Goal: Connect with others: Connect with others

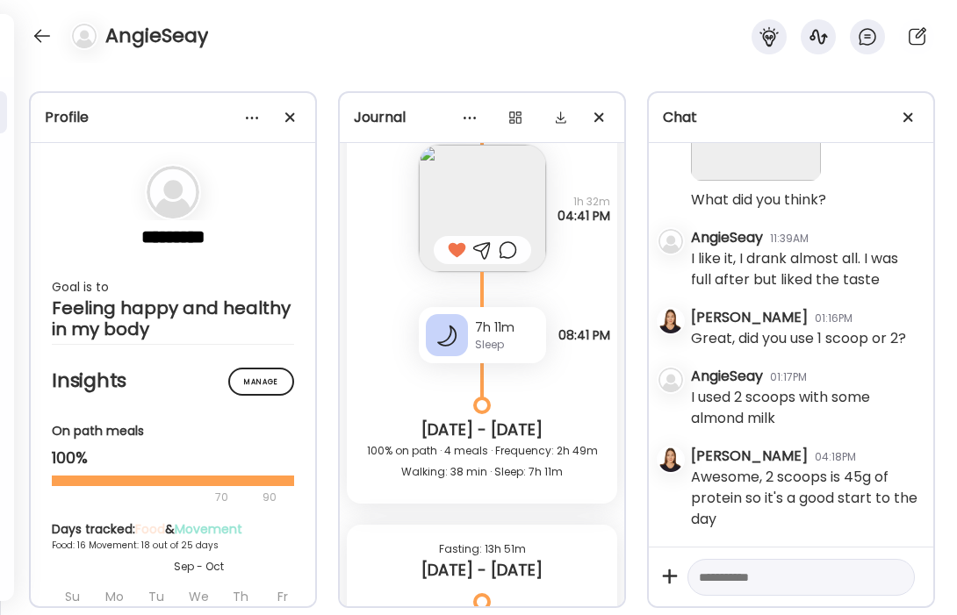
scroll to position [21994, 0]
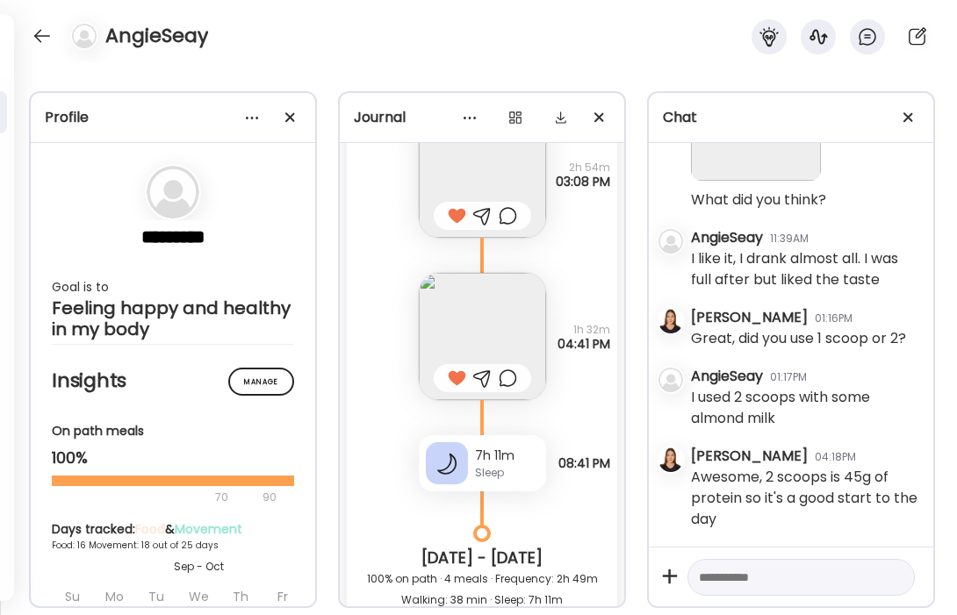
click at [523, 319] on img at bounding box center [482, 336] width 127 height 127
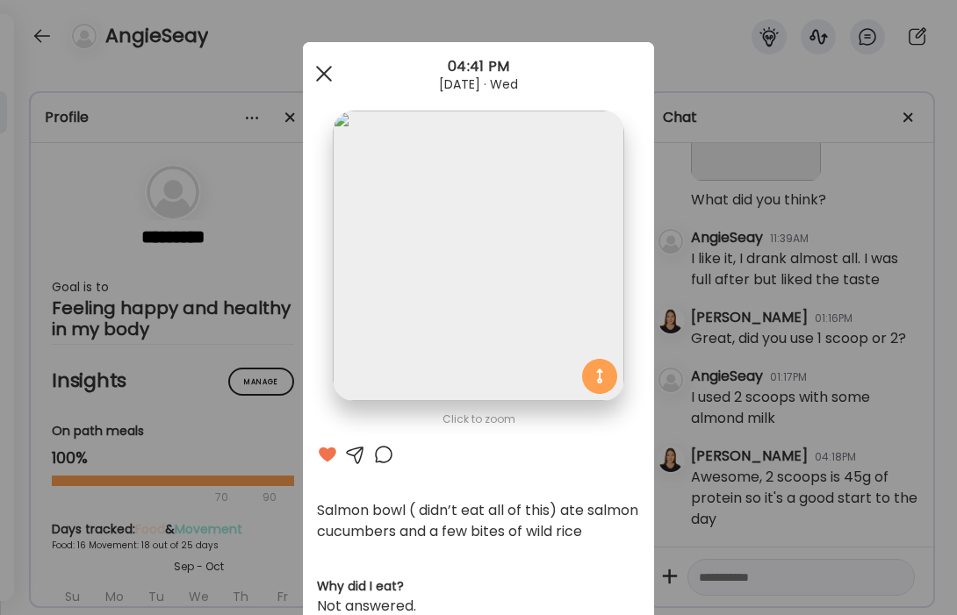
click at [320, 76] on span at bounding box center [324, 74] width 16 height 16
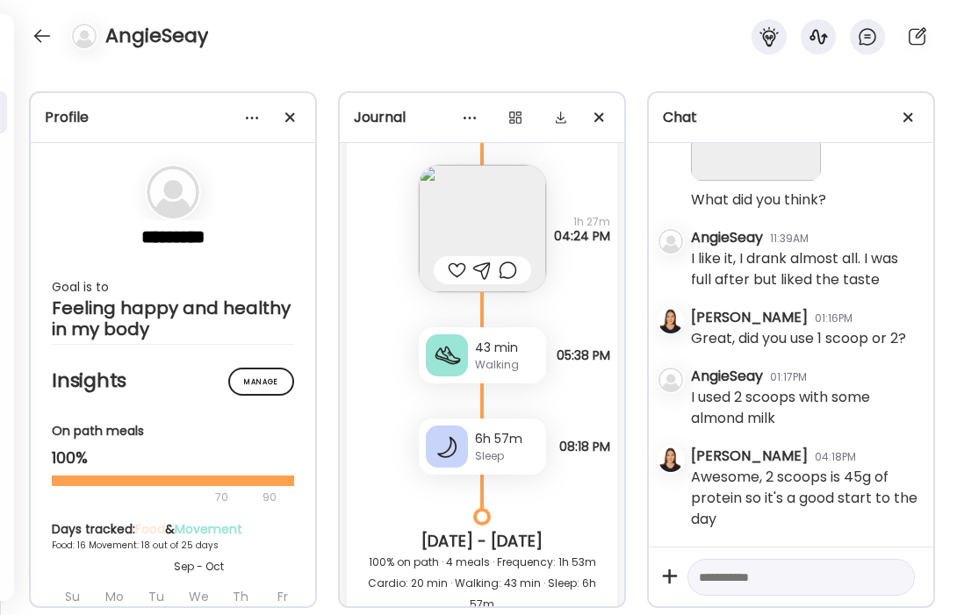
scroll to position [19898, 0]
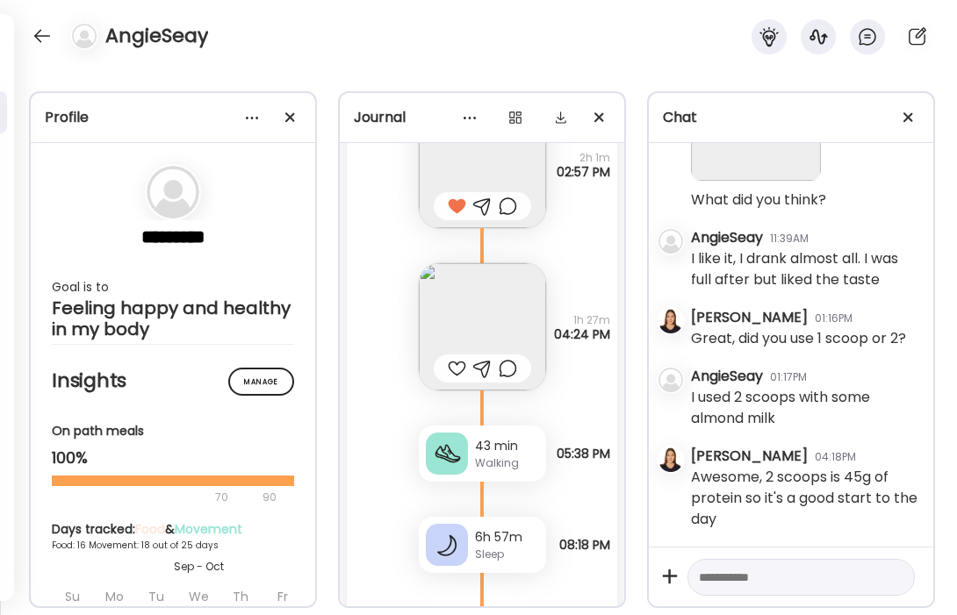
click at [511, 321] on img at bounding box center [482, 326] width 127 height 127
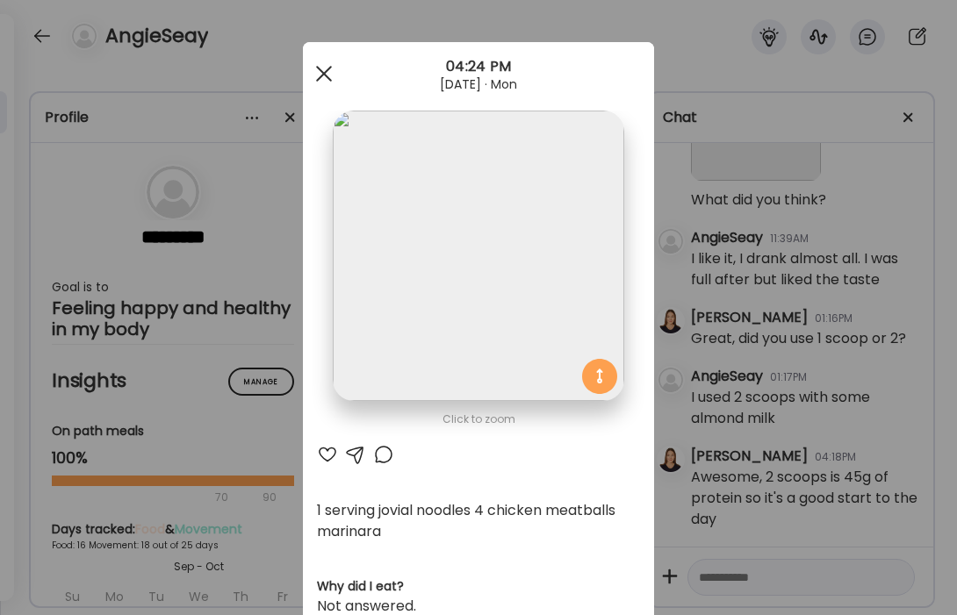
click at [326, 76] on span at bounding box center [324, 74] width 16 height 16
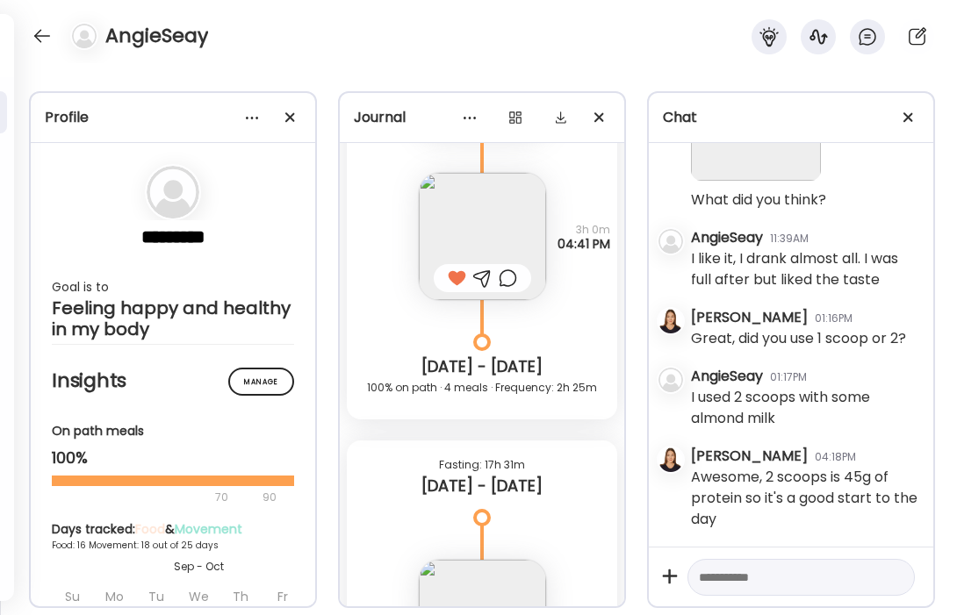
scroll to position [17537, 0]
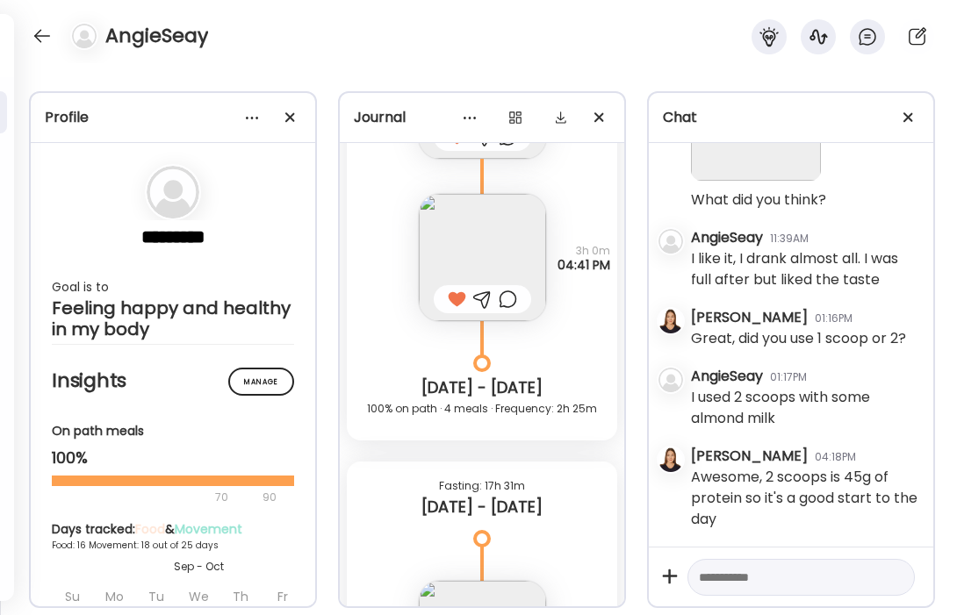
click at [513, 264] on img at bounding box center [482, 257] width 127 height 127
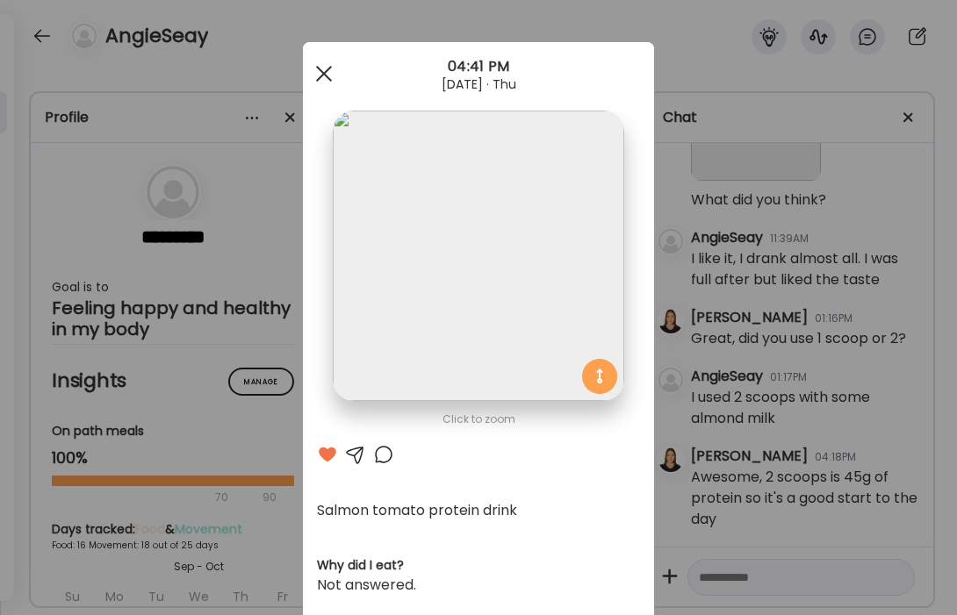
click at [326, 74] on span at bounding box center [324, 74] width 16 height 16
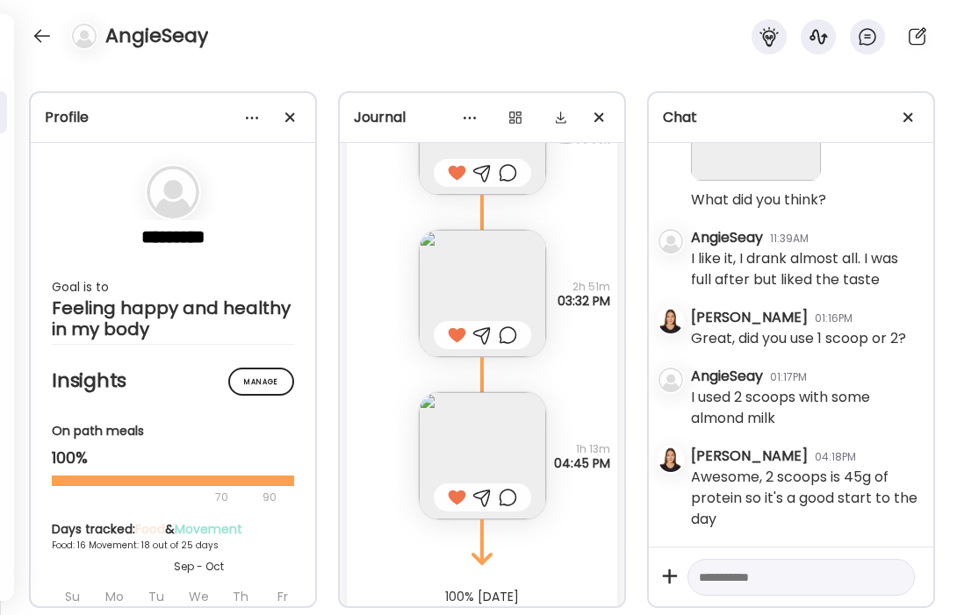
scroll to position [25718, 0]
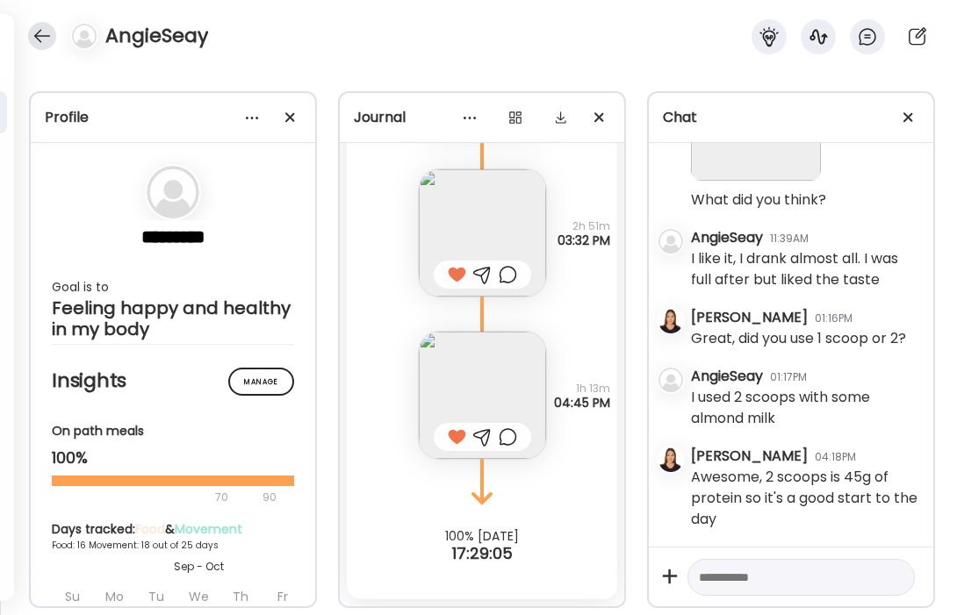
click at [39, 36] on div at bounding box center [42, 36] width 28 height 28
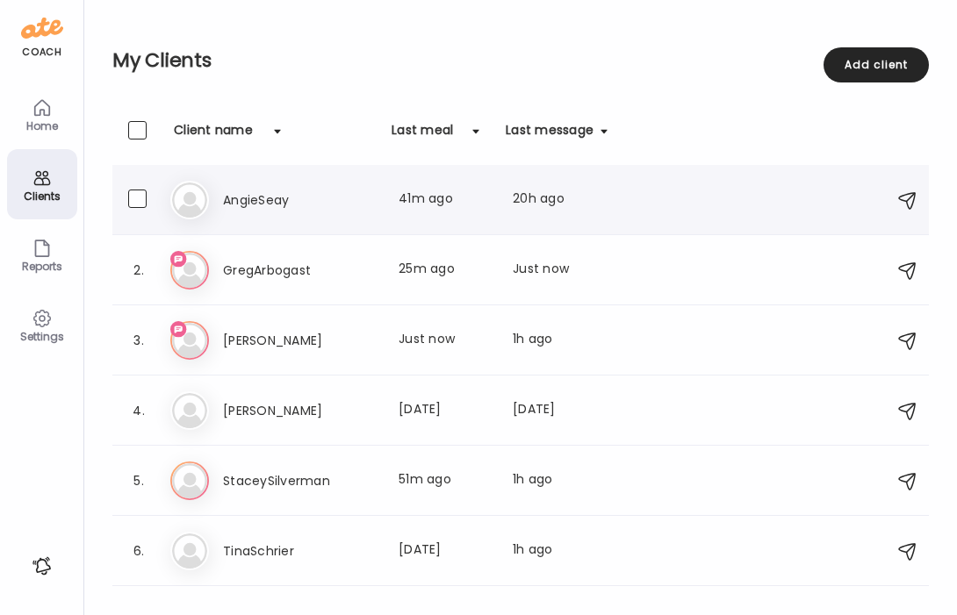
click at [258, 195] on h3 "AngieSeay" at bounding box center [300, 200] width 154 height 21
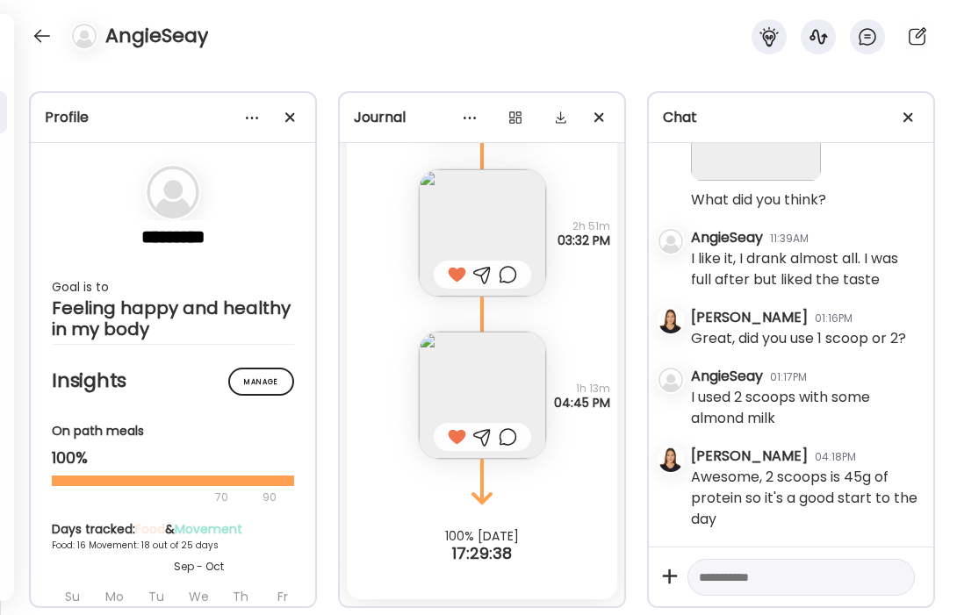
click at [485, 375] on img at bounding box center [482, 395] width 127 height 127
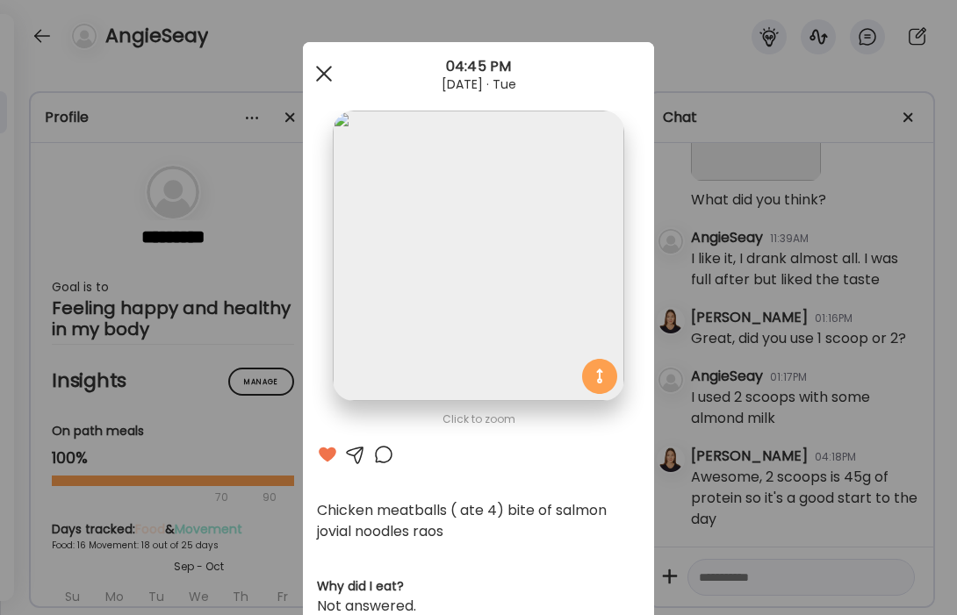
click at [328, 68] on span at bounding box center [324, 74] width 16 height 16
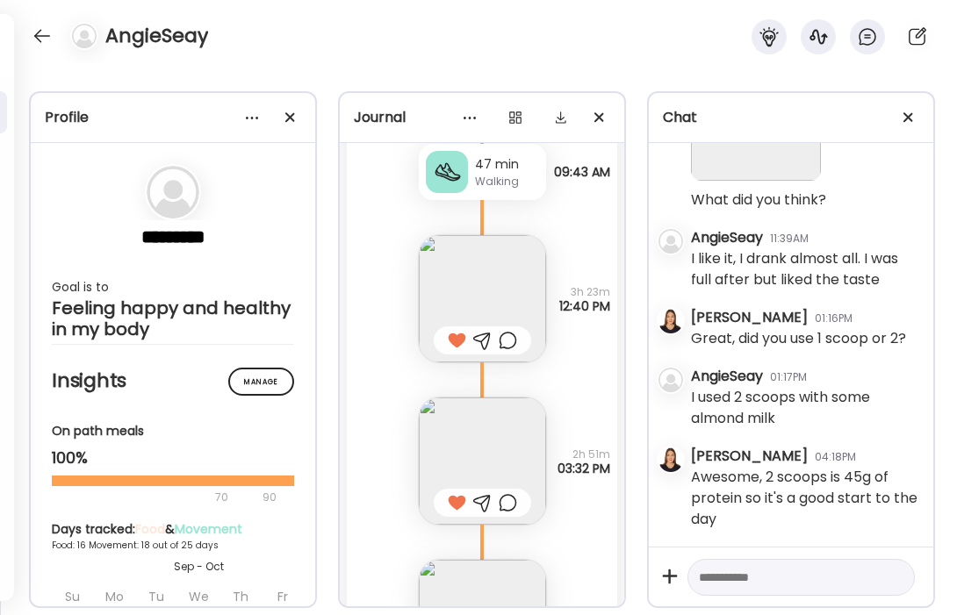
scroll to position [25485, 0]
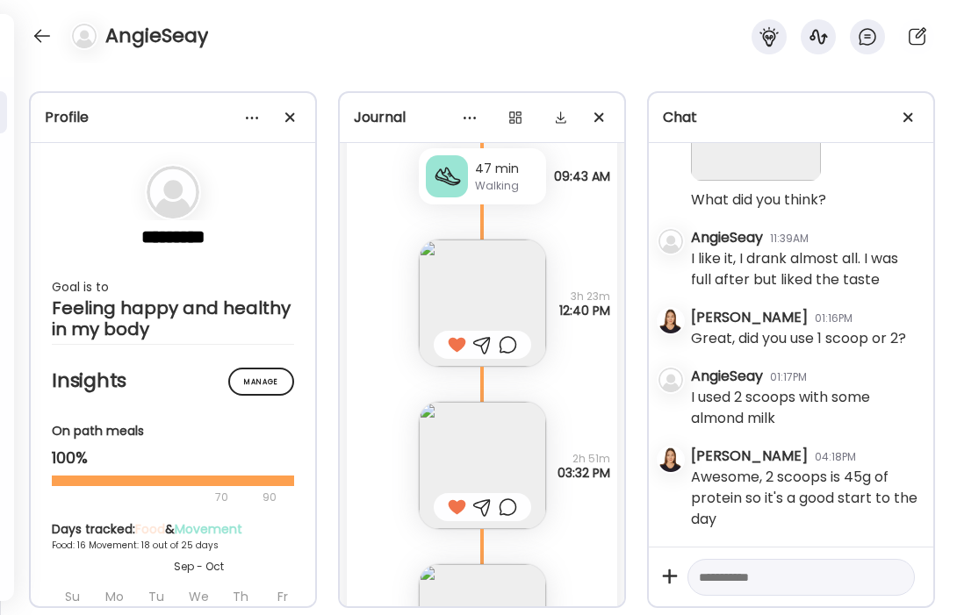
click at [542, 298] on img at bounding box center [482, 303] width 127 height 127
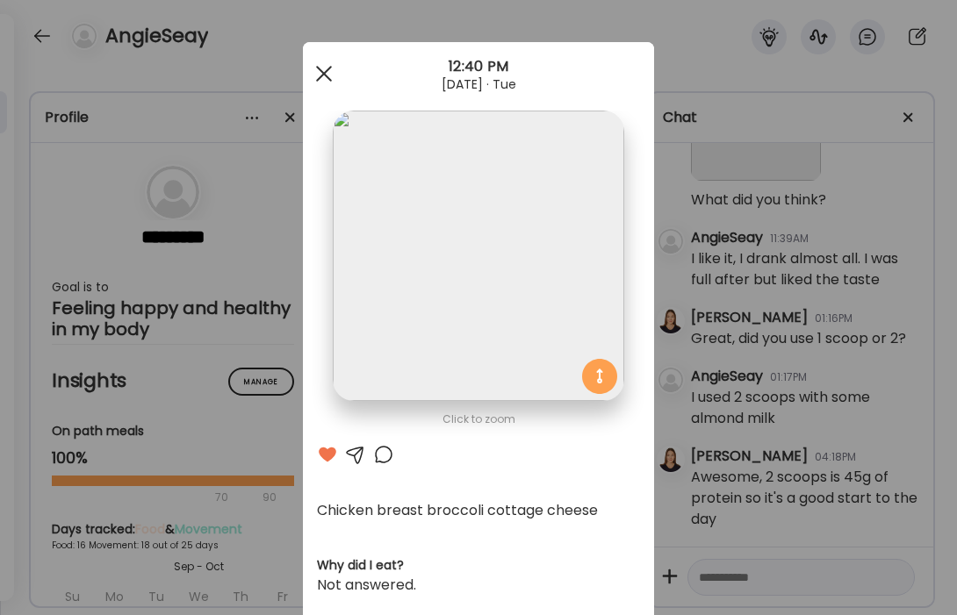
click at [320, 75] on span at bounding box center [324, 74] width 16 height 16
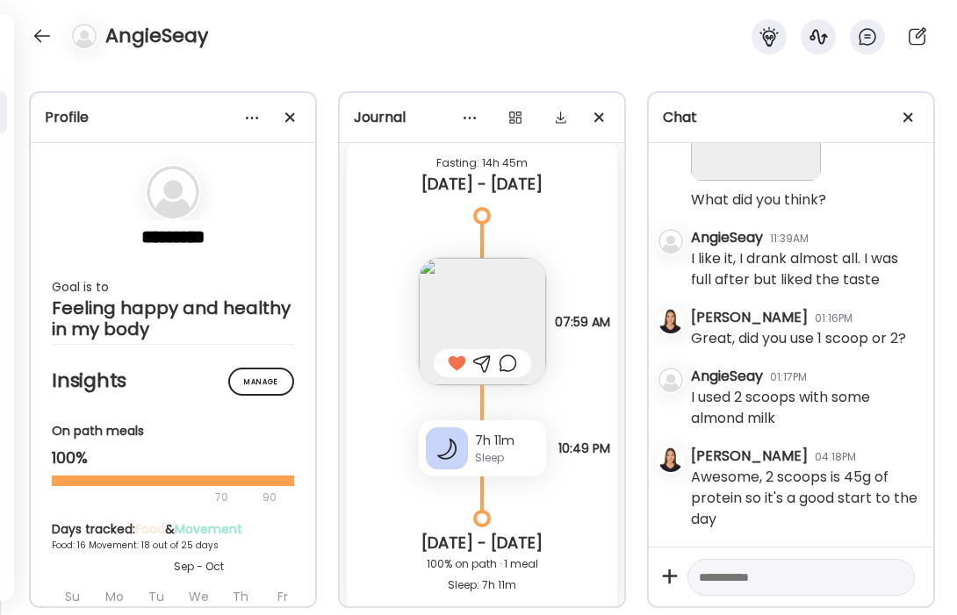
scroll to position [23605, 0]
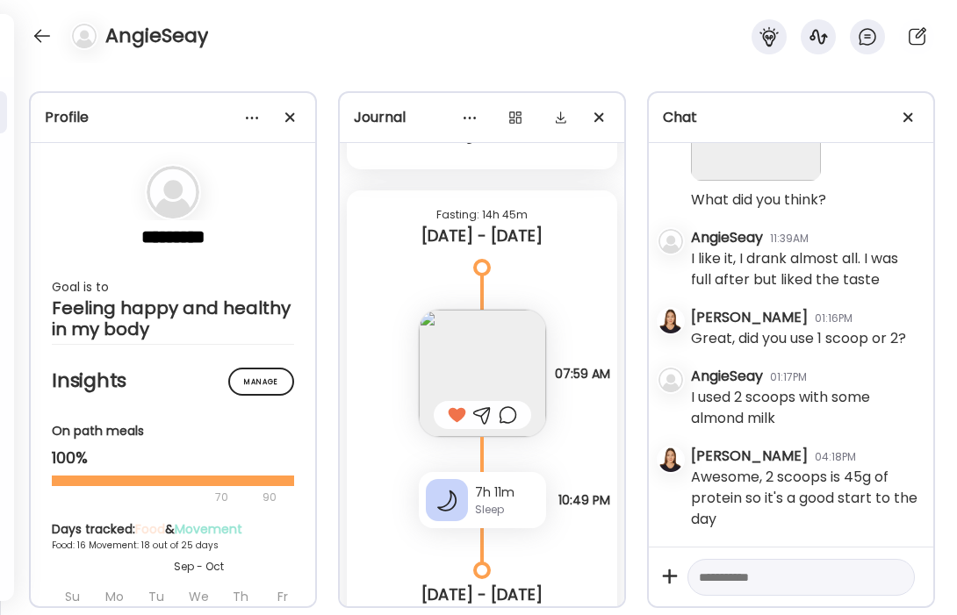
click at [477, 351] on img at bounding box center [482, 373] width 127 height 127
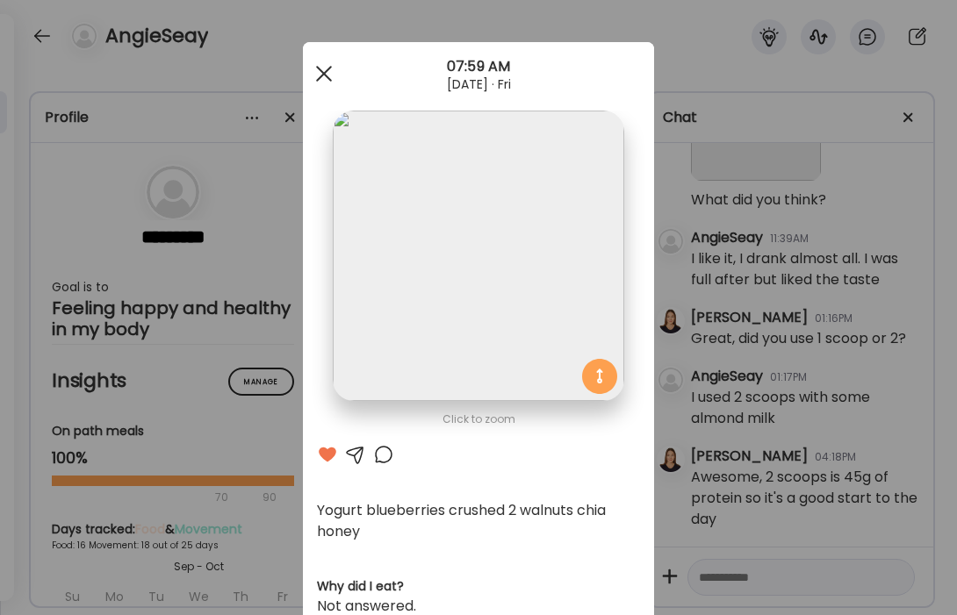
click at [329, 80] on span at bounding box center [324, 74] width 16 height 16
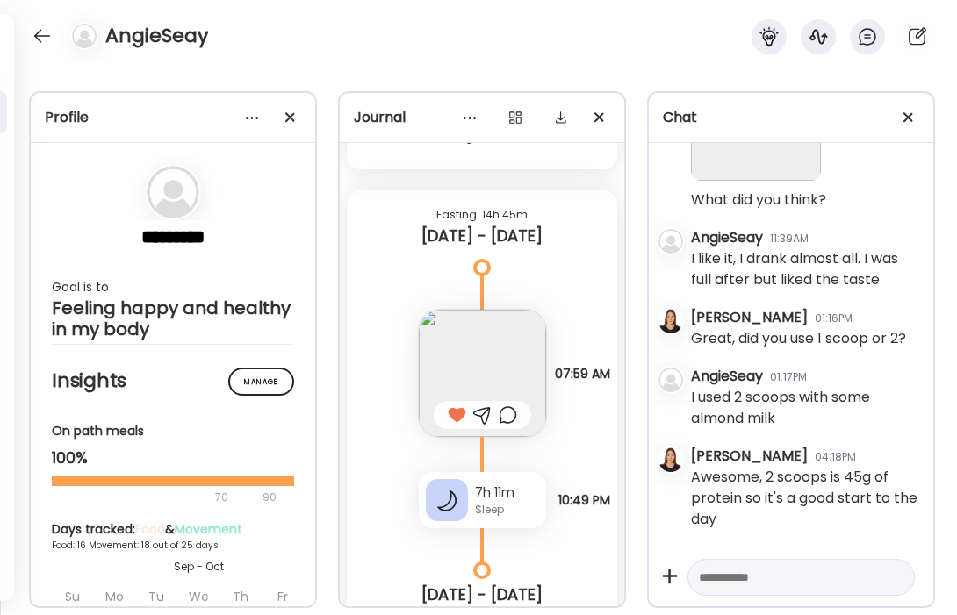
click at [497, 360] on img at bounding box center [482, 373] width 127 height 127
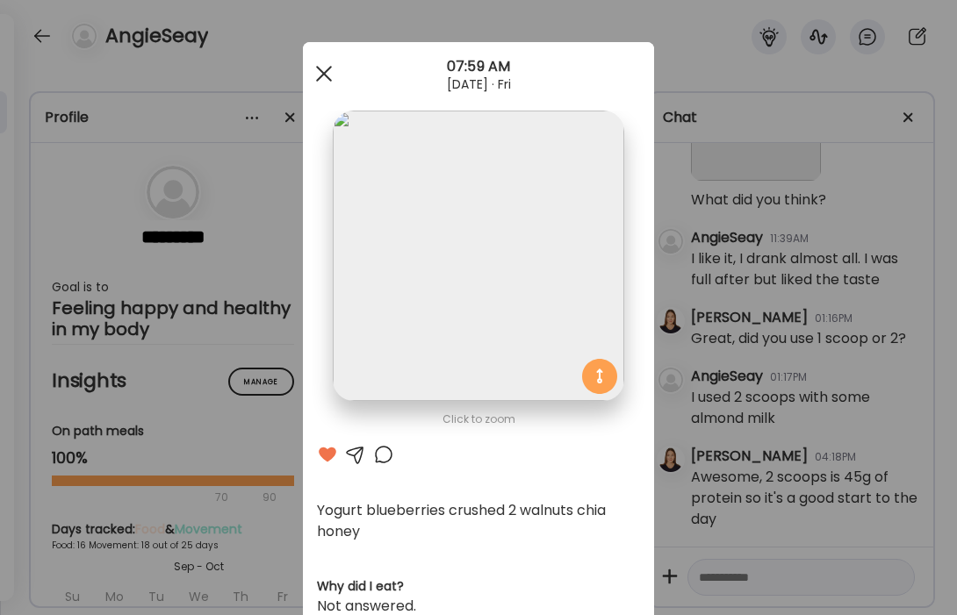
click at [326, 75] on div at bounding box center [323, 73] width 35 height 35
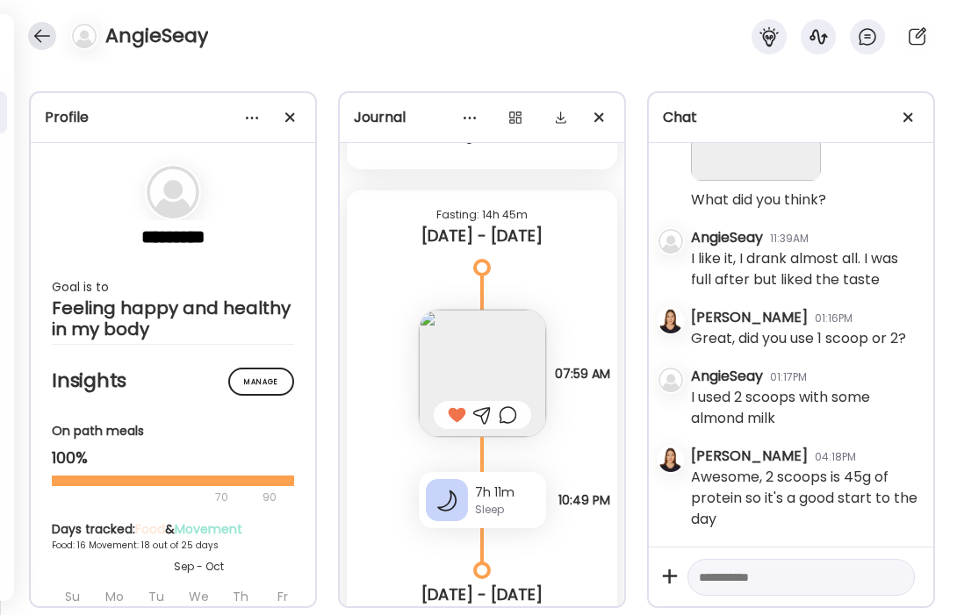
click at [41, 37] on div at bounding box center [42, 36] width 28 height 28
